Goal: Check status: Check status

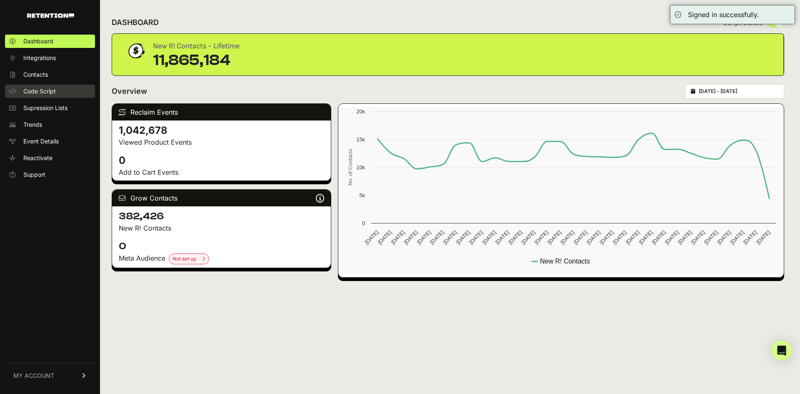
click at [40, 91] on span "Code Script" at bounding box center [39, 91] width 33 height 8
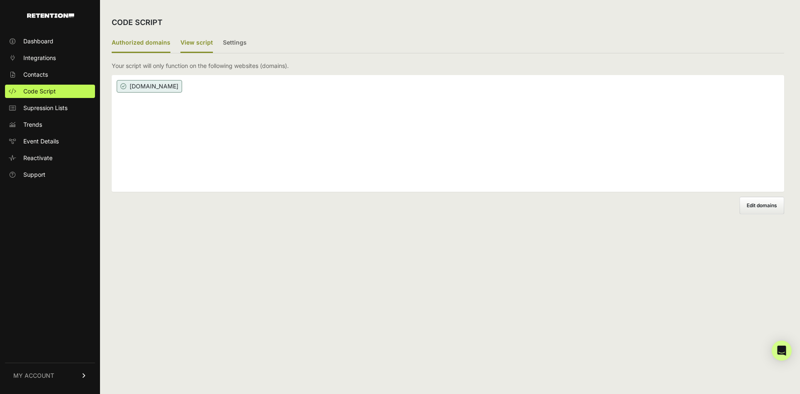
click at [195, 41] on label "View script" at bounding box center [196, 43] width 33 height 20
click at [0, 0] on input "View script" at bounding box center [0, 0] width 0 height 0
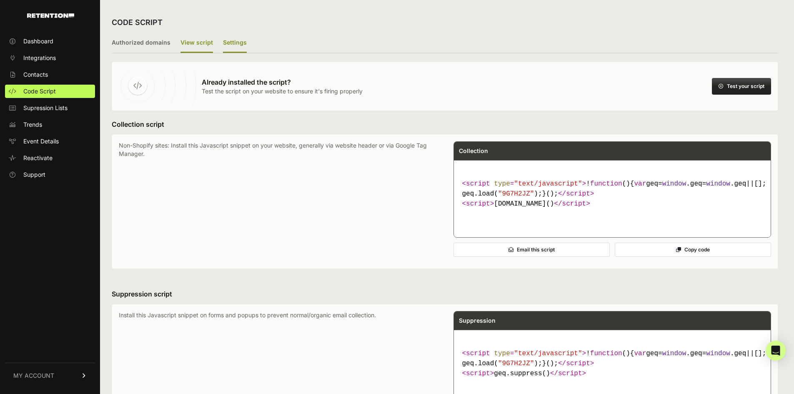
click at [236, 39] on label "Settings" at bounding box center [235, 43] width 24 height 20
click at [0, 0] on input "Settings" at bounding box center [0, 0] width 0 height 0
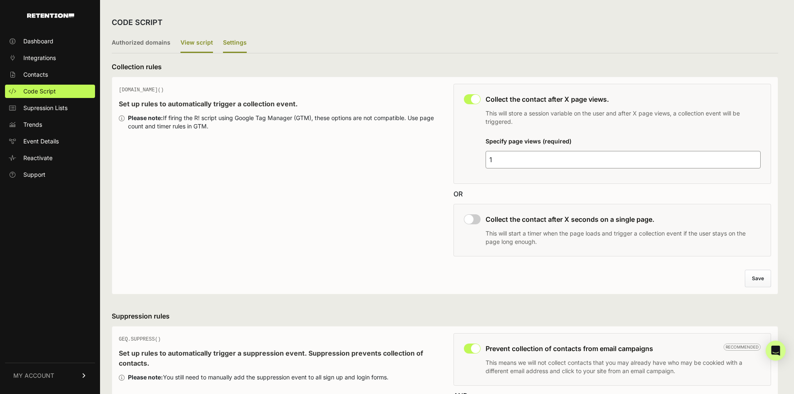
click at [191, 45] on label "View script" at bounding box center [196, 43] width 33 height 20
click at [0, 0] on input "View script" at bounding box center [0, 0] width 0 height 0
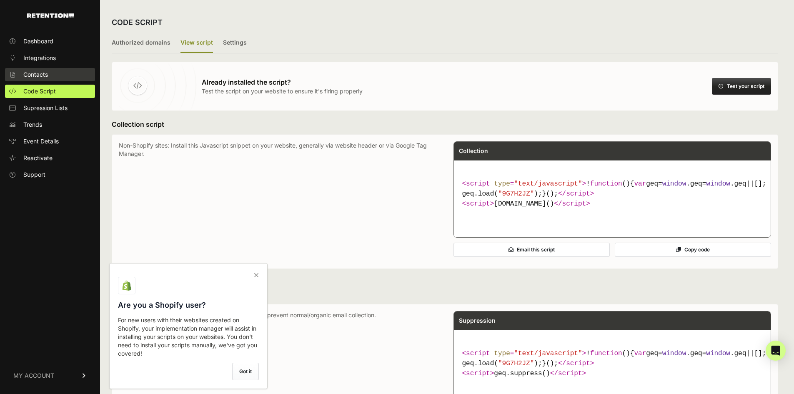
click at [47, 77] on span "Contacts" at bounding box center [35, 74] width 25 height 8
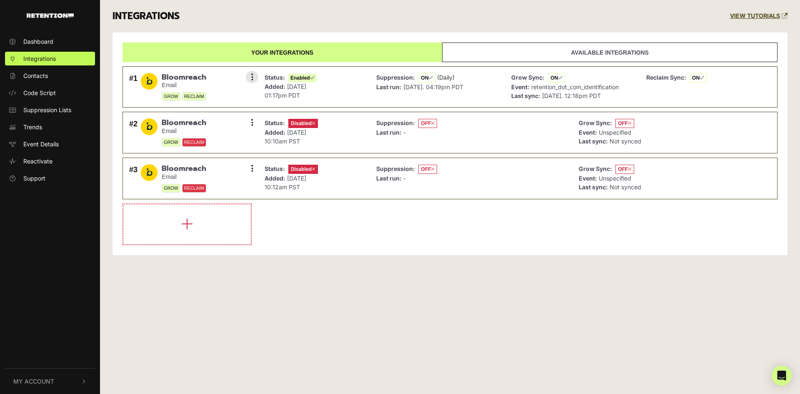
click at [145, 81] on img at bounding box center [149, 81] width 17 height 17
click at [175, 77] on span "Bloomreach" at bounding box center [184, 77] width 45 height 9
click at [254, 77] on button at bounding box center [252, 77] width 13 height 13
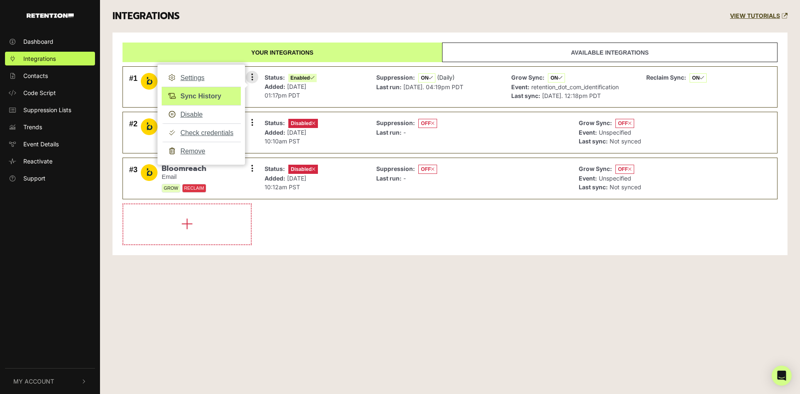
click at [198, 95] on link "Sync History" at bounding box center [201, 96] width 79 height 19
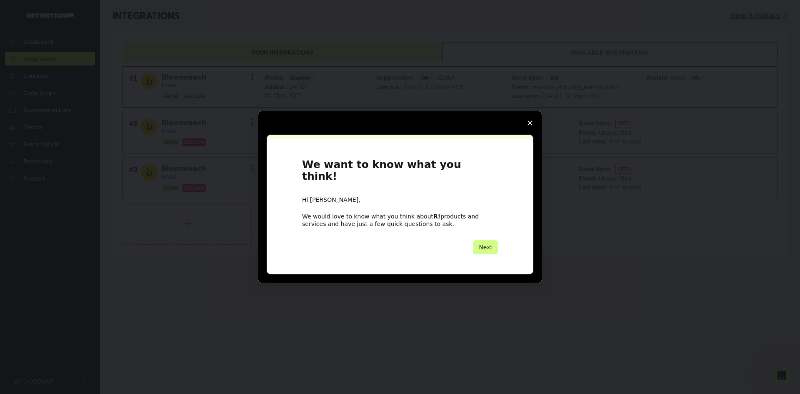
click at [528, 125] on icon "Close survey" at bounding box center [530, 122] width 5 height 5
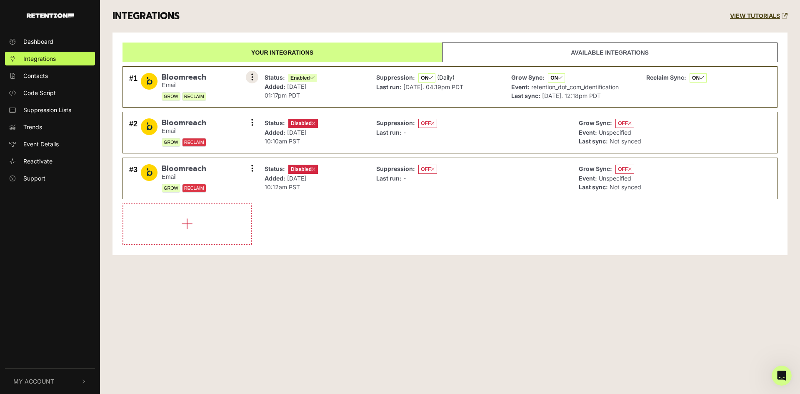
click at [251, 75] on icon at bounding box center [252, 77] width 2 height 8
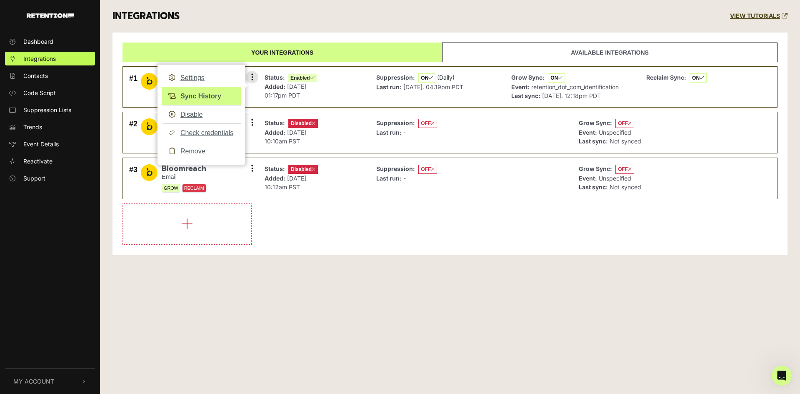
click at [213, 99] on link "Sync History" at bounding box center [201, 96] width 79 height 19
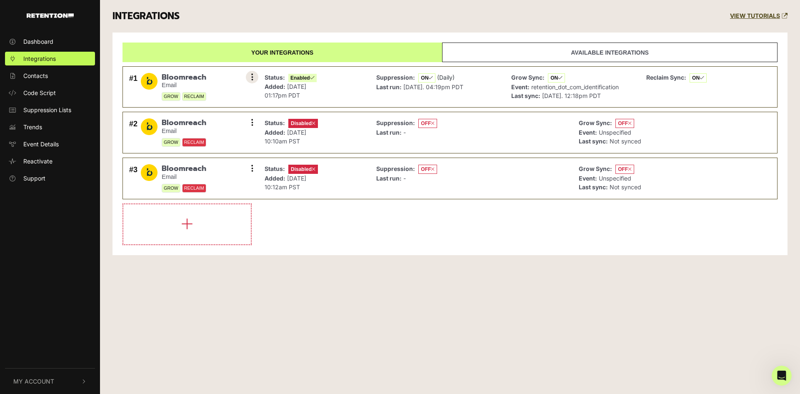
click at [253, 78] on button at bounding box center [252, 77] width 13 height 13
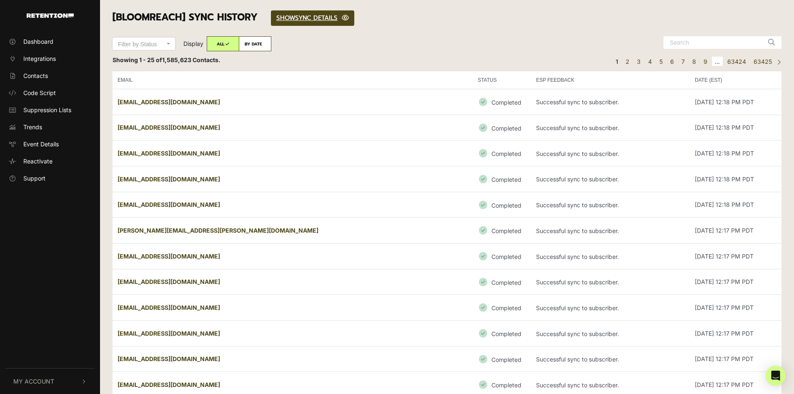
click at [456, 32] on div "[Bloomreach] SYNC HISTORY SHOW HIDE SYNC DETAILS" at bounding box center [446, 18] width 681 height 36
click at [643, 63] on link "3" at bounding box center [639, 62] width 10 height 10
click at [677, 62] on link "6" at bounding box center [672, 62] width 10 height 10
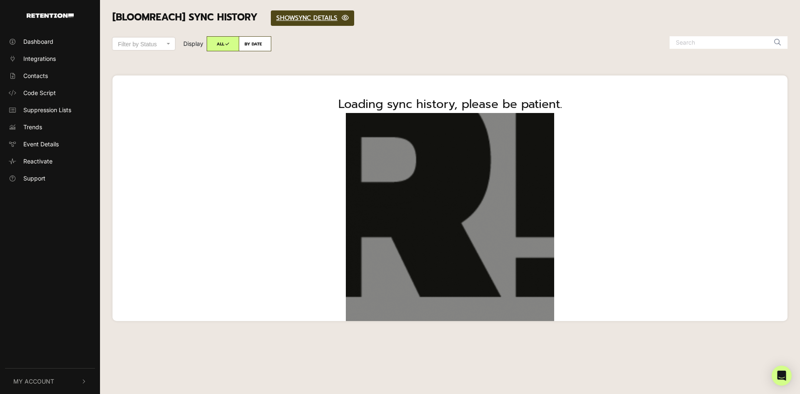
click at [235, 43] on label "ALL" at bounding box center [223, 43] width 33 height 15
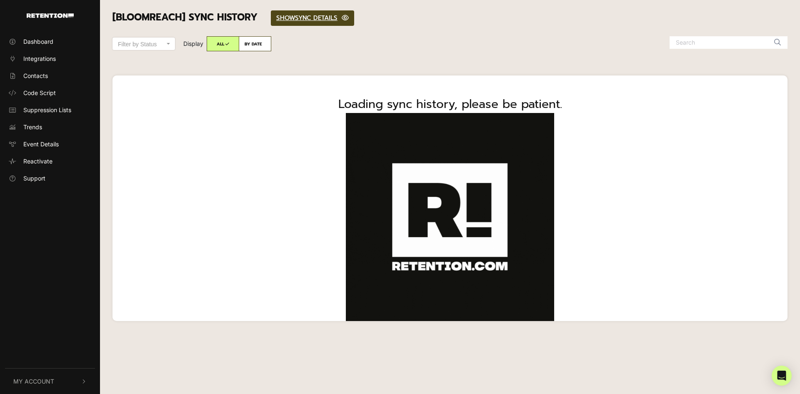
radio input "true"
click at [251, 43] on label "BY DATE" at bounding box center [255, 43] width 33 height 15
radio input "true"
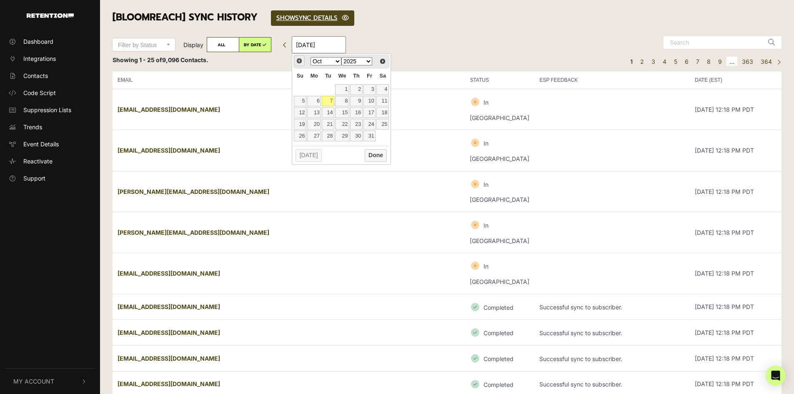
click at [301, 63] on span "Prev" at bounding box center [299, 61] width 7 height 7
click at [327, 134] on link "30" at bounding box center [328, 135] width 13 height 11
type input "09/30/2025"
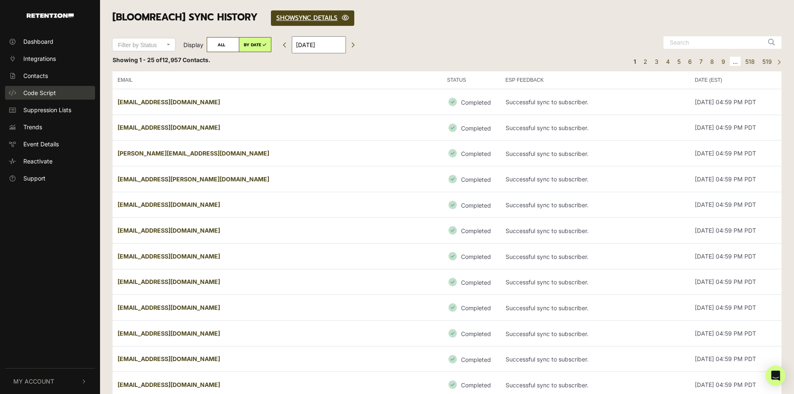
click at [38, 88] on link "Code Script" at bounding box center [50, 93] width 90 height 14
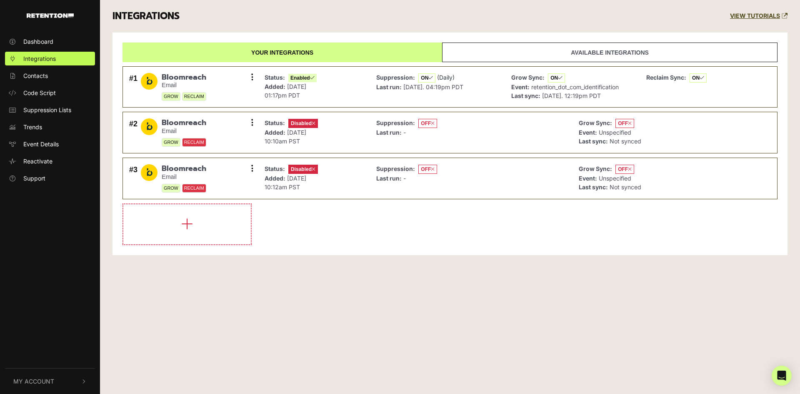
click at [41, 74] on span "Contacts" at bounding box center [35, 75] width 25 height 9
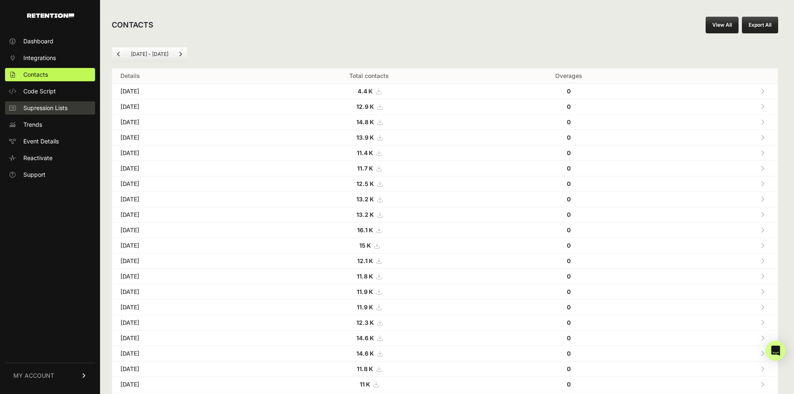
click at [49, 111] on span "Supression Lists" at bounding box center [45, 108] width 44 height 8
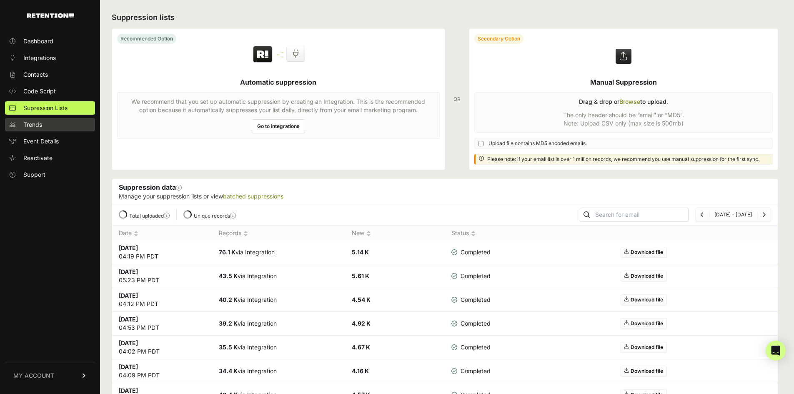
click at [58, 130] on link "Trends" at bounding box center [50, 124] width 90 height 13
click at [38, 126] on span "Trends" at bounding box center [32, 124] width 19 height 8
click at [51, 144] on span "Event Details" at bounding box center [40, 141] width 35 height 8
click at [48, 159] on span "Reactivate" at bounding box center [37, 158] width 29 height 8
click at [38, 159] on span "Reactivate" at bounding box center [37, 158] width 29 height 8
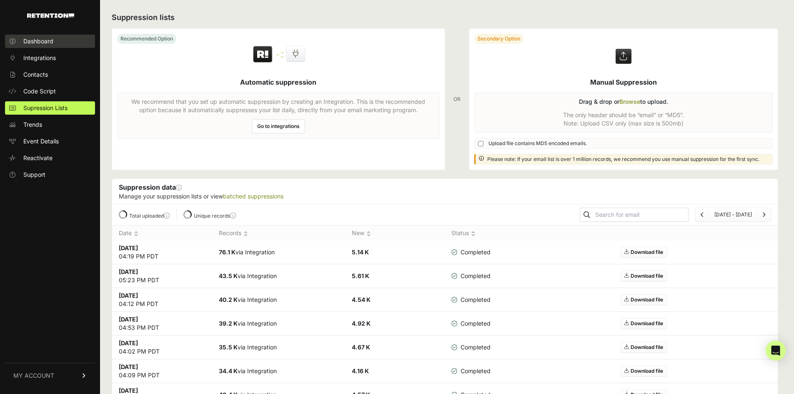
click at [42, 43] on span "Dashboard" at bounding box center [38, 41] width 30 height 8
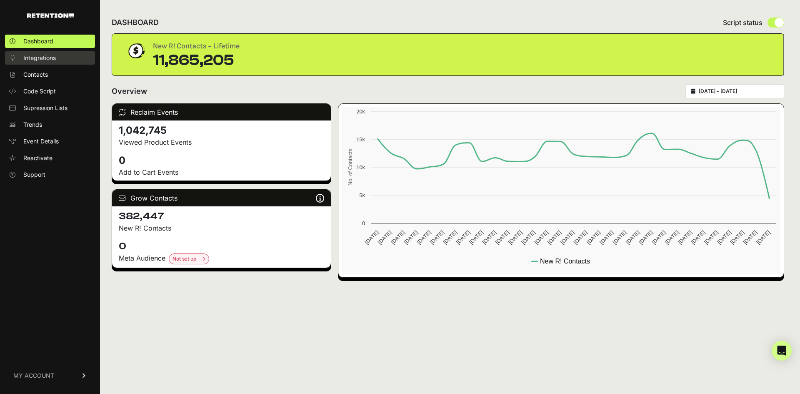
click at [50, 60] on span "Integrations" at bounding box center [39, 58] width 33 height 8
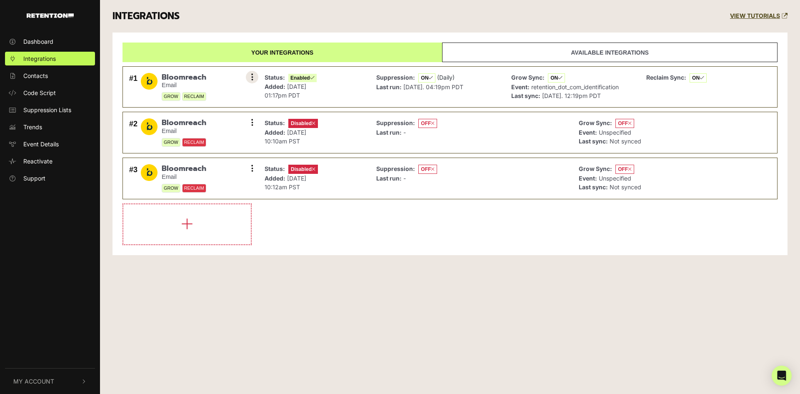
click at [254, 76] on button at bounding box center [252, 77] width 13 height 13
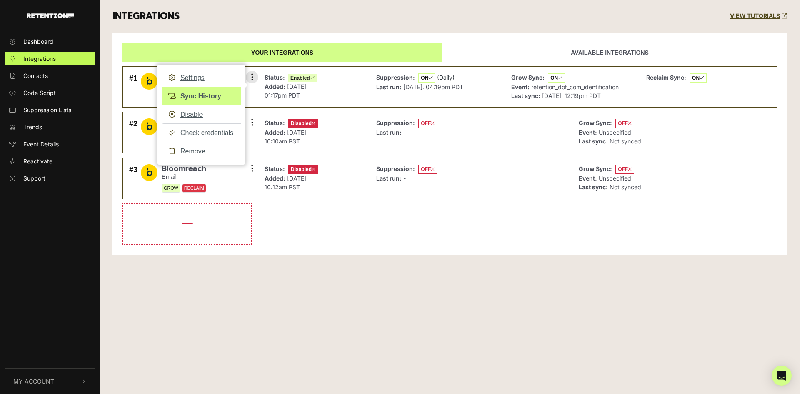
click at [197, 93] on link "Sync History" at bounding box center [201, 96] width 79 height 19
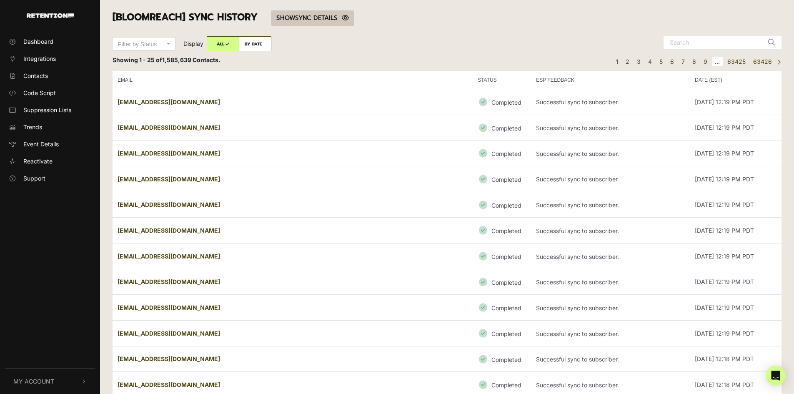
click at [323, 17] on link "SHOW HIDE SYNC DETAILS" at bounding box center [312, 17] width 83 height 15
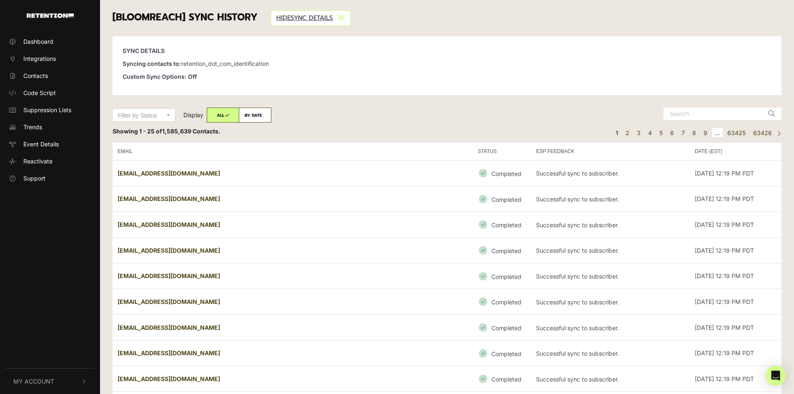
click at [244, 113] on label "BY DATE" at bounding box center [255, 115] width 33 height 15
radio input "true"
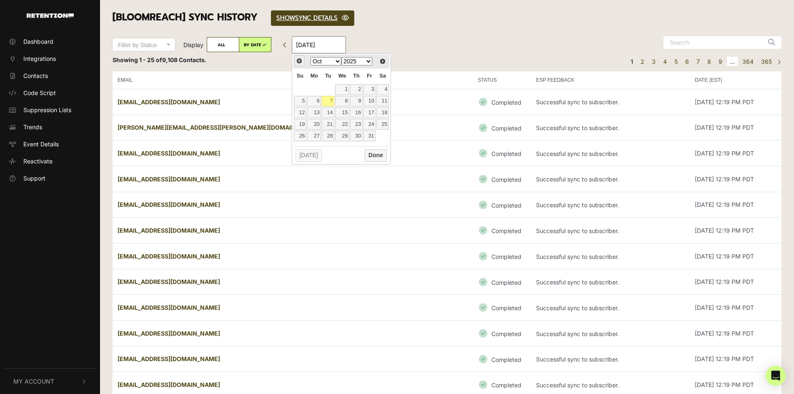
click at [301, 63] on span "Prev" at bounding box center [299, 61] width 7 height 7
click at [329, 135] on link "30" at bounding box center [328, 135] width 13 height 11
type input "09/30/2025"
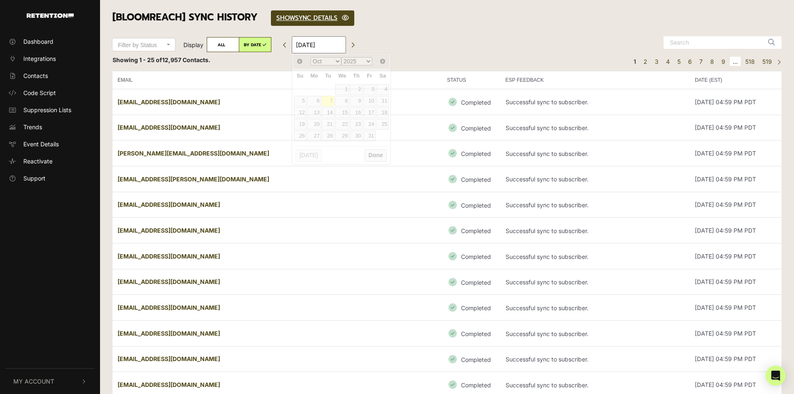
click at [313, 46] on input "[DATE]" at bounding box center [319, 44] width 54 height 17
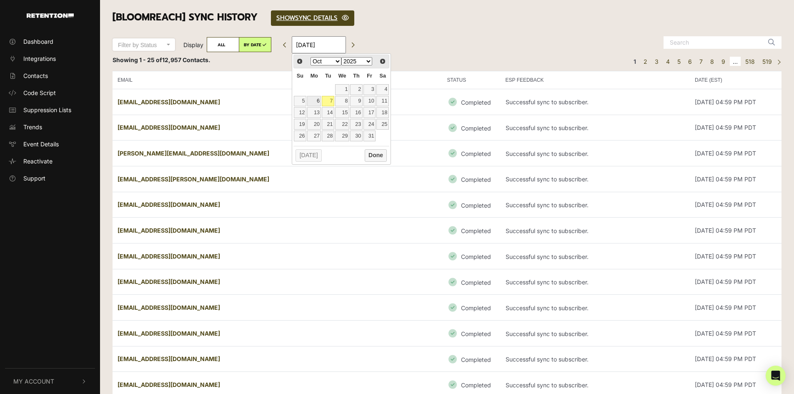
click at [317, 100] on link "6" at bounding box center [314, 101] width 14 height 11
type input "[DATE]"
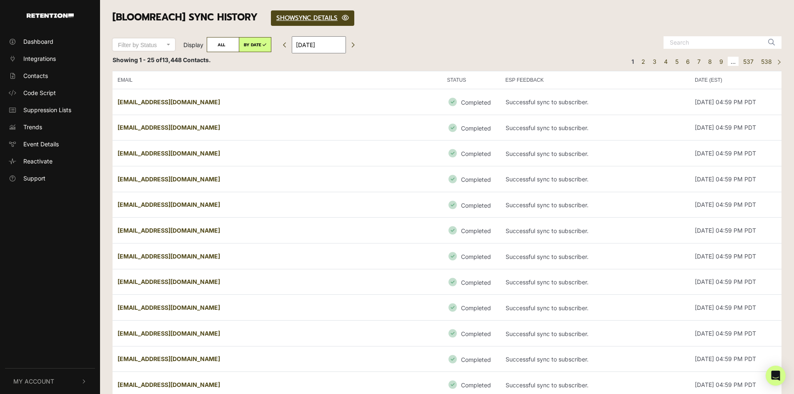
click at [337, 46] on input "October 6, 2025" at bounding box center [319, 44] width 54 height 17
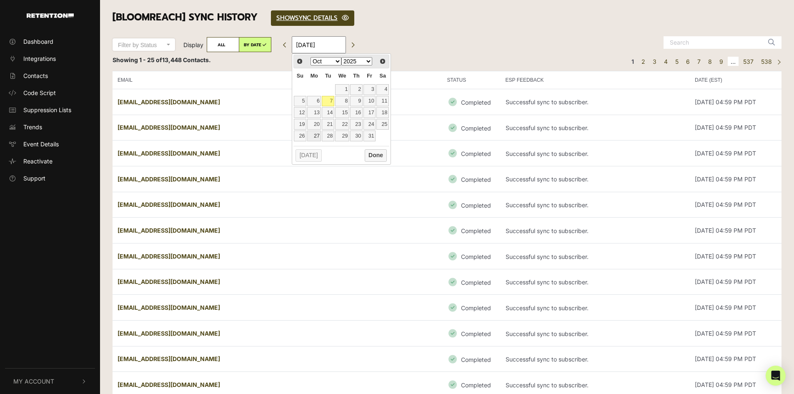
click at [317, 137] on link "27" at bounding box center [314, 135] width 14 height 11
type input "10/27/2025"
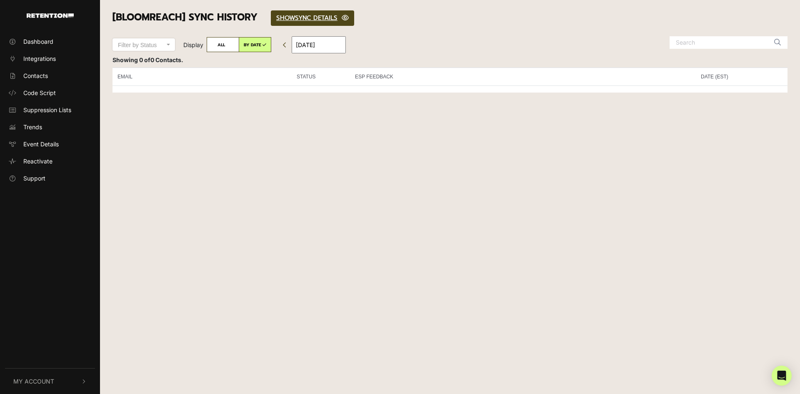
click at [332, 46] on input "[DATE]" at bounding box center [319, 44] width 54 height 17
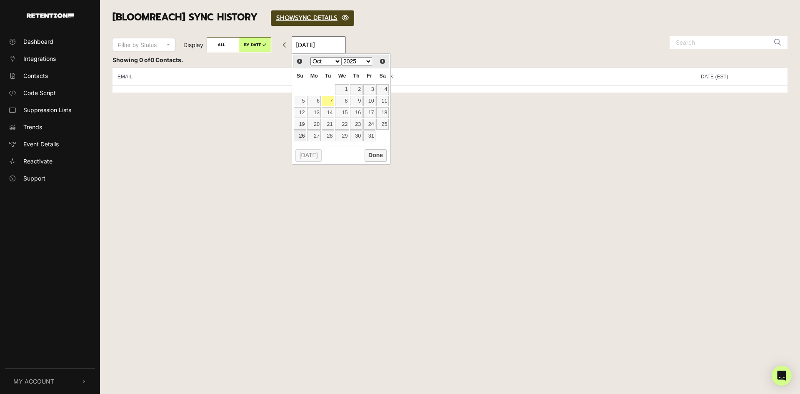
click at [301, 138] on link "26" at bounding box center [300, 135] width 13 height 11
type input "[DATE]"
click at [385, 126] on link "25" at bounding box center [382, 124] width 13 height 11
type input "[DATE]"
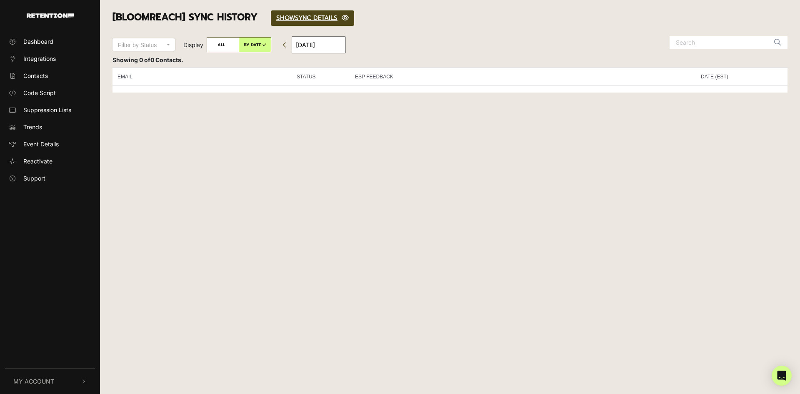
click at [327, 47] on input "October 25, 2025" at bounding box center [319, 44] width 54 height 17
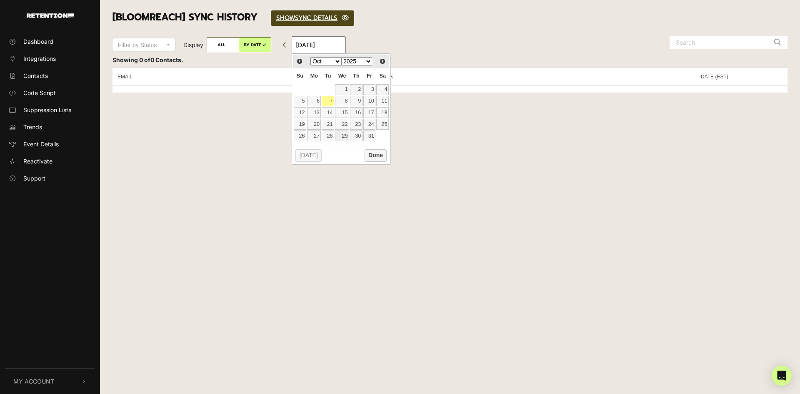
click at [341, 137] on link "29" at bounding box center [342, 135] width 14 height 11
type input "10/29/2025"
click at [230, 44] on label "ALL" at bounding box center [223, 44] width 33 height 15
radio input "true"
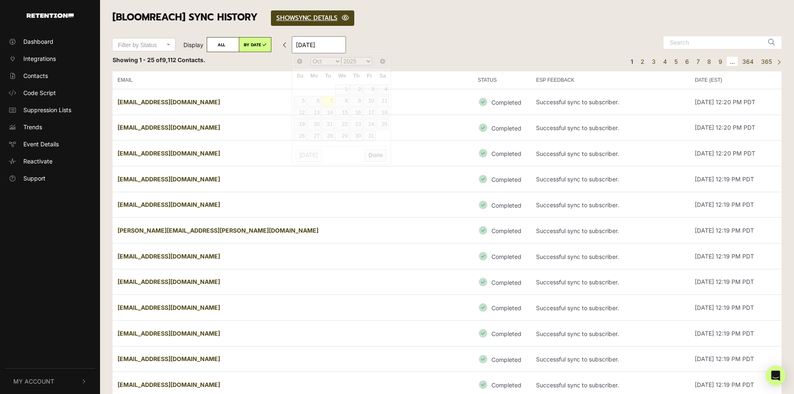
click at [312, 46] on input "[DATE]" at bounding box center [319, 44] width 54 height 17
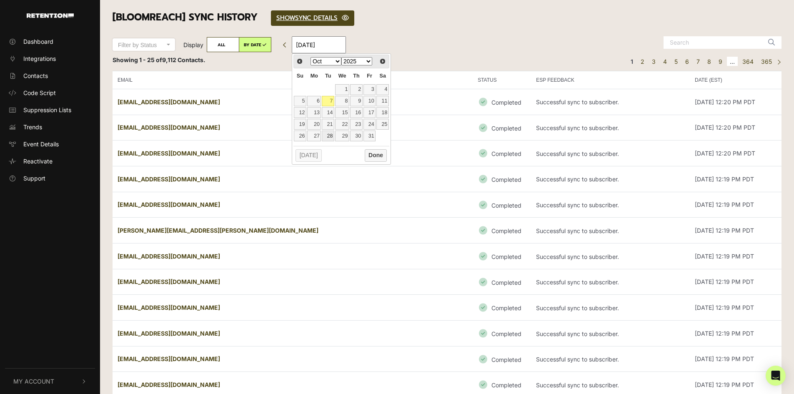
click at [330, 135] on link "28" at bounding box center [328, 135] width 13 height 11
type input "[DATE]"
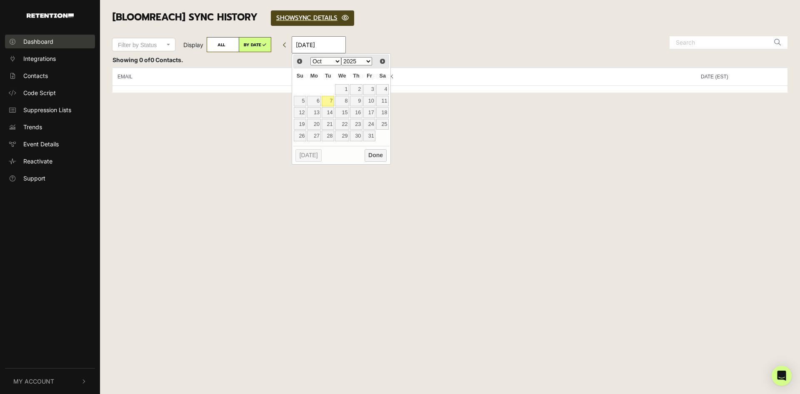
click at [43, 46] on link "Dashboard" at bounding box center [50, 42] width 90 height 14
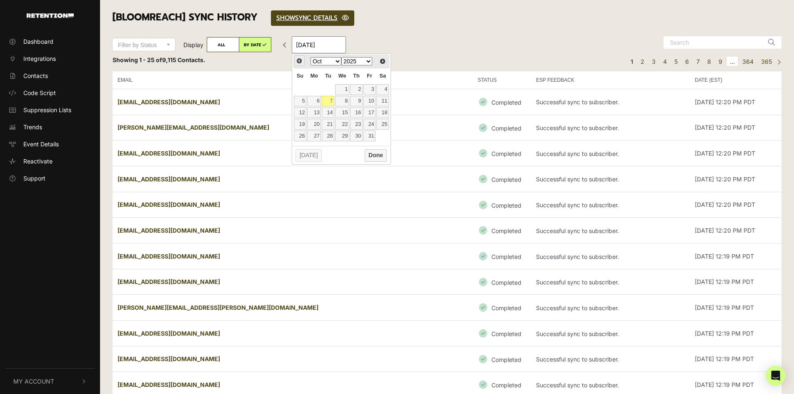
click at [298, 63] on span "Prev" at bounding box center [299, 61] width 7 height 7
click at [316, 135] on link "29" at bounding box center [314, 135] width 14 height 11
type input "09/29/2025"
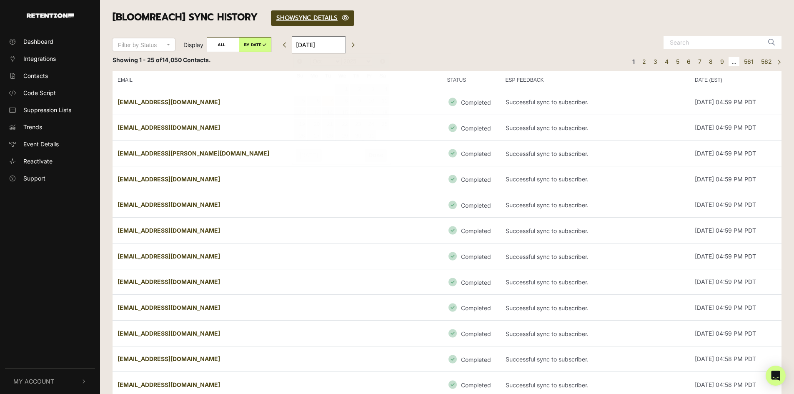
click at [318, 43] on input "[DATE]" at bounding box center [319, 44] width 54 height 17
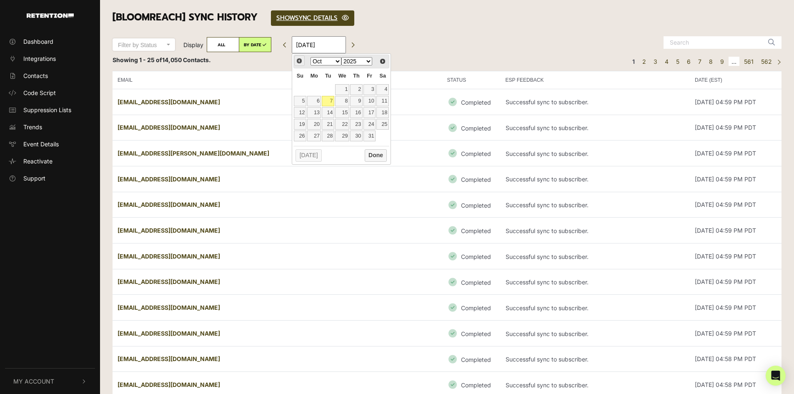
click at [297, 61] on span "Prev" at bounding box center [299, 61] width 7 height 7
click at [329, 135] on link "30" at bounding box center [328, 135] width 13 height 11
type input "[DATE]"
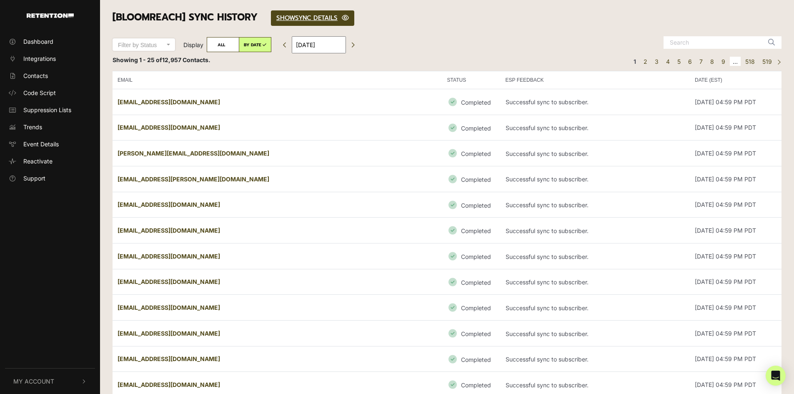
click at [500, 102] on td "Successful sync to subscriber." at bounding box center [594, 102] width 189 height 26
click at [160, 104] on strong "[EMAIL_ADDRESS][DOMAIN_NAME]" at bounding box center [169, 101] width 103 height 7
click at [702, 103] on td "[DATE] 04:59 PM PDT" at bounding box center [736, 102] width 92 height 26
